Goal: Task Accomplishment & Management: Manage account settings

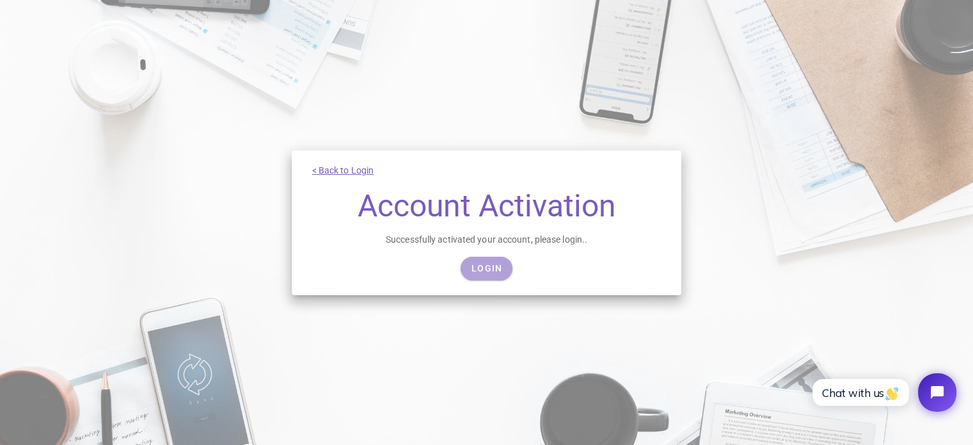
click at [503, 257] on link "Login" at bounding box center [487, 268] width 52 height 23
